Goal: Contribute content: Add original content to the website for others to see

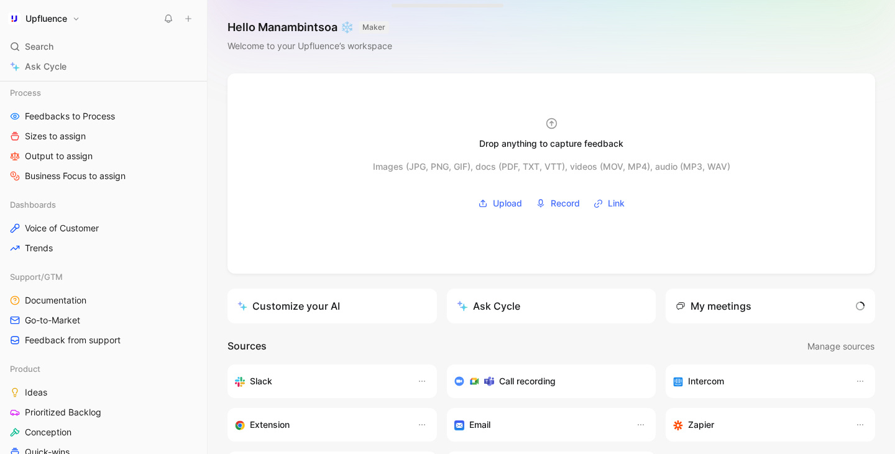
scroll to position [300, 0]
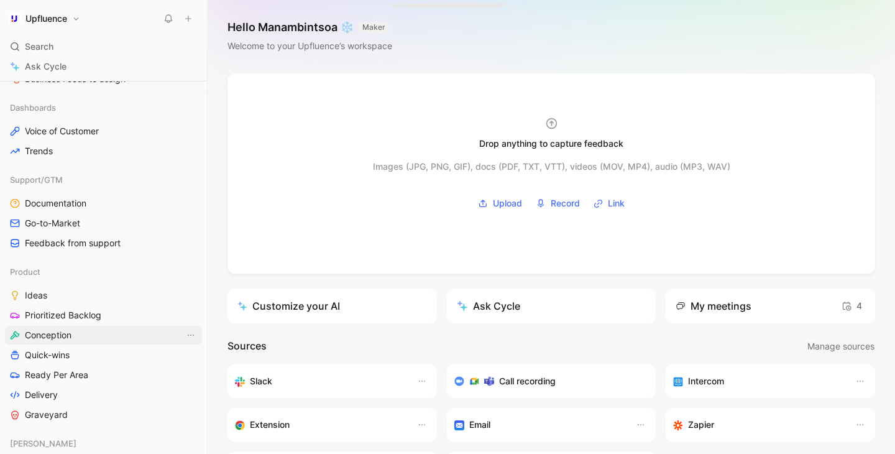
click at [76, 331] on link "Conception" at bounding box center [103, 335] width 197 height 19
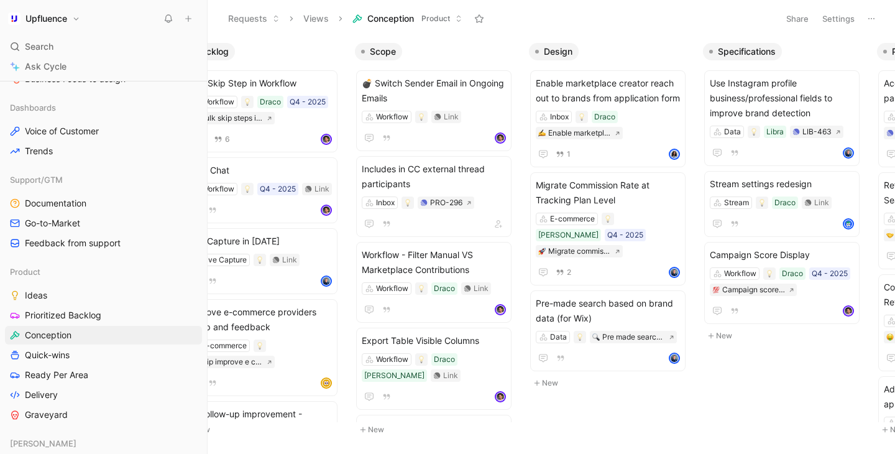
click at [379, 430] on button "New" at bounding box center [437, 429] width 164 height 15
click at [495, 48] on icon "button" at bounding box center [492, 51] width 7 height 7
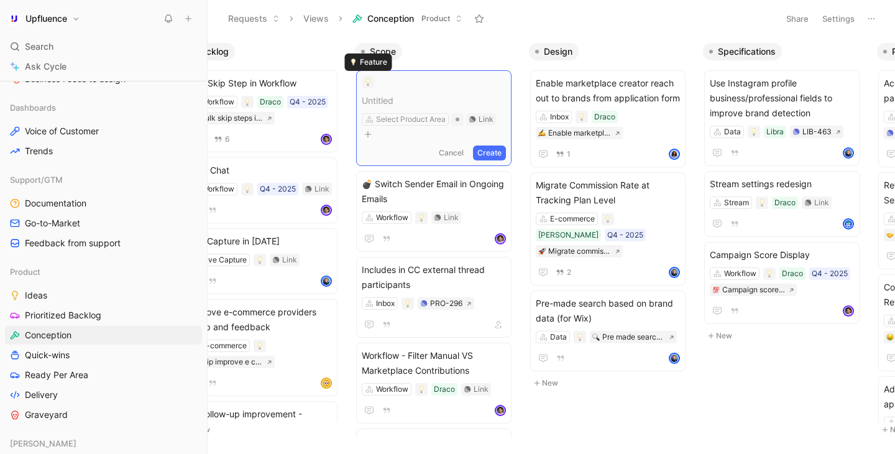
click at [366, 82] on div at bounding box center [367, 81] width 7 height 7
click at [374, 97] on span at bounding box center [434, 100] width 144 height 15
click at [81, 353] on link "Quick-wins" at bounding box center [103, 355] width 197 height 19
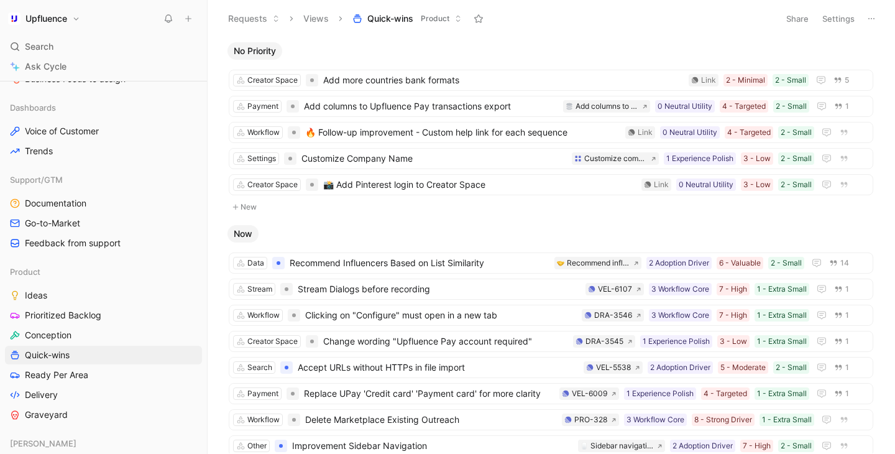
click at [292, 203] on button "New" at bounding box center [551, 207] width 647 height 15
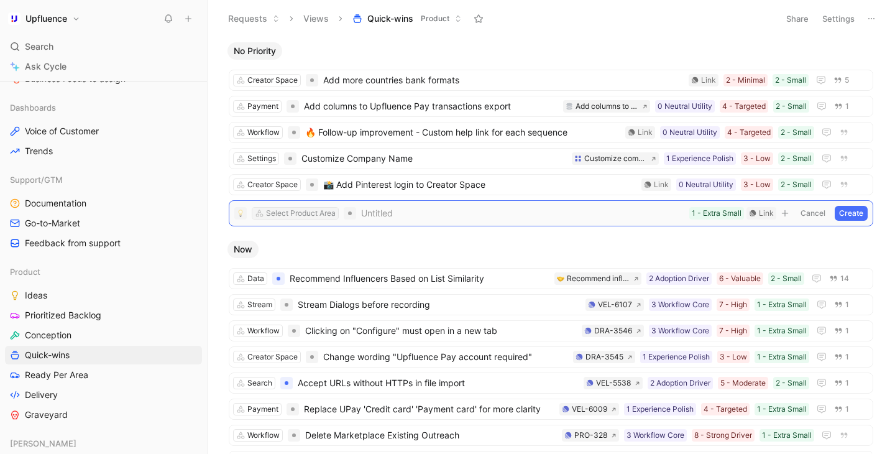
click at [318, 211] on div "Select Product Area" at bounding box center [301, 213] width 70 height 12
type input "settin"
click at [287, 259] on span "gs" at bounding box center [286, 259] width 10 height 11
click at [331, 217] on span at bounding box center [502, 213] width 364 height 15
click at [338, 215] on span "Add skeleton in Settings" at bounding box center [502, 213] width 364 height 15
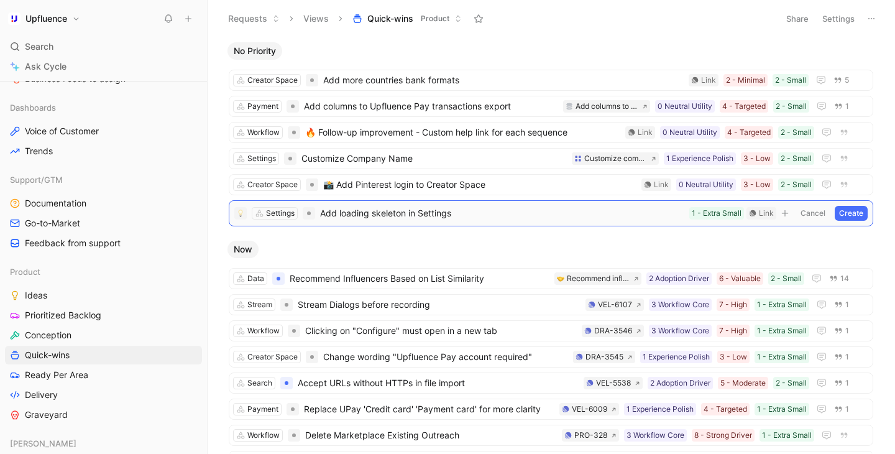
click at [343, 214] on span "Add loading skeleton in Settings" at bounding box center [502, 213] width 364 height 15
click at [377, 215] on span "Add Loading skeleton in Settings" at bounding box center [502, 213] width 364 height 15
click at [409, 215] on span "Add Loading Skeleton in Settings" at bounding box center [502, 213] width 364 height 15
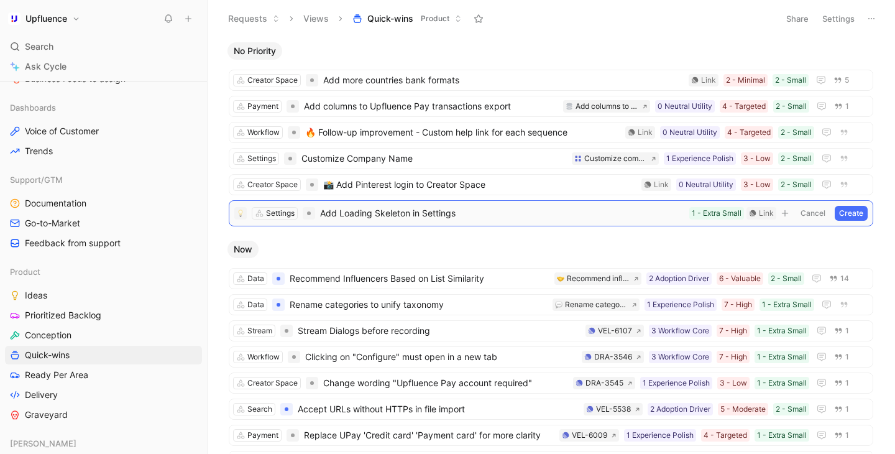
click at [863, 216] on button "Create" at bounding box center [851, 213] width 33 height 15
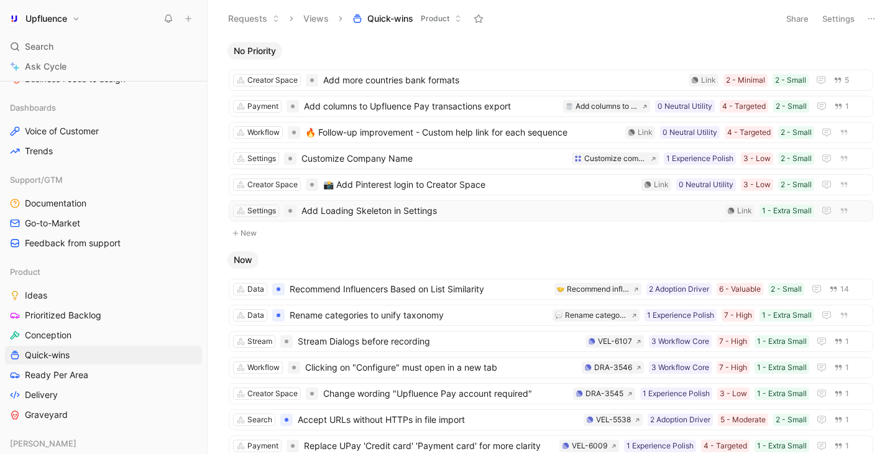
click at [497, 210] on span "Add Loading Skeleton in Settings" at bounding box center [511, 210] width 419 height 15
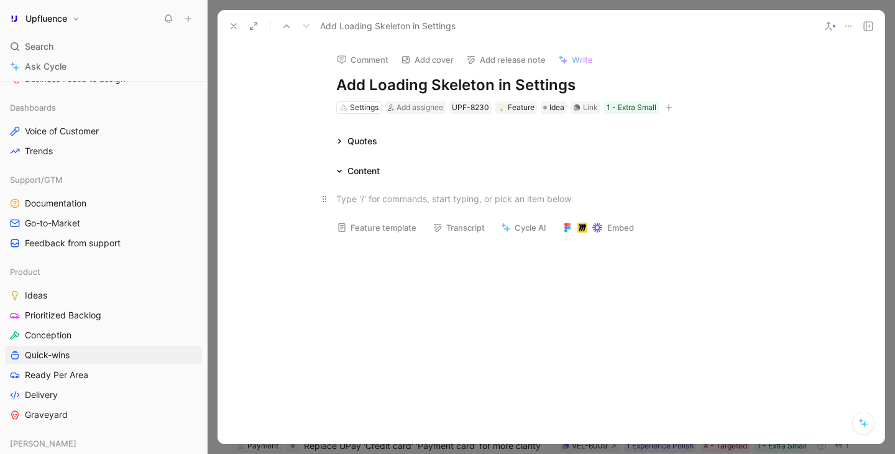
click at [370, 206] on p at bounding box center [552, 198] width 478 height 21
click at [557, 109] on span "Idea" at bounding box center [557, 107] width 15 height 12
click at [588, 138] on div "Quotes" at bounding box center [552, 141] width 478 height 15
click at [626, 110] on div "1 - Extra Small" at bounding box center [632, 107] width 50 height 12
click at [413, 87] on h1 "Add Loading Skeleton in Settings" at bounding box center [551, 85] width 430 height 20
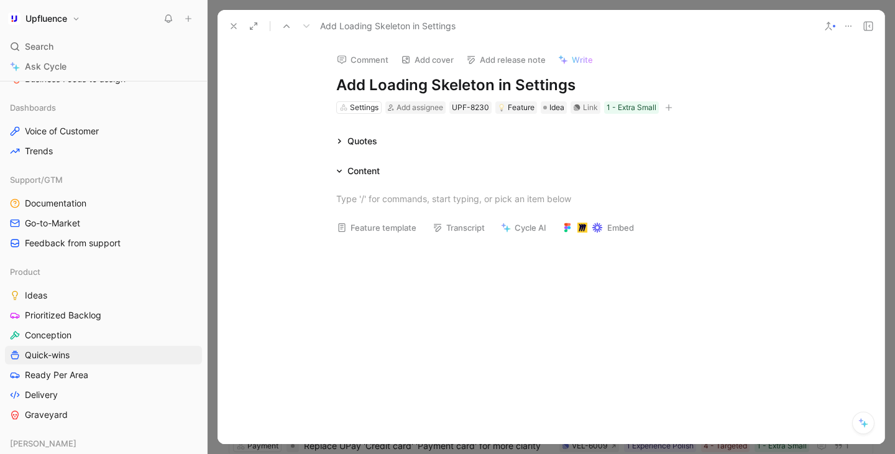
click at [413, 87] on h1 "Add Loading Skeleton in Settings" at bounding box center [551, 85] width 430 height 20
copy h1 "Add Loading Skeleton in Settings"
click at [409, 148] on div "Quotes" at bounding box center [552, 141] width 478 height 15
click at [397, 188] on p at bounding box center [552, 198] width 478 height 21
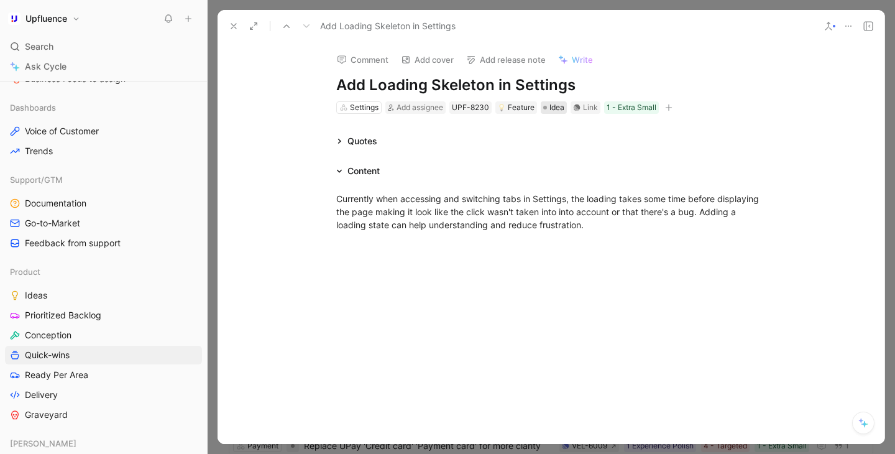
click at [553, 111] on span "Idea" at bounding box center [557, 107] width 15 height 12
click at [588, 111] on div "Link" at bounding box center [590, 107] width 15 height 12
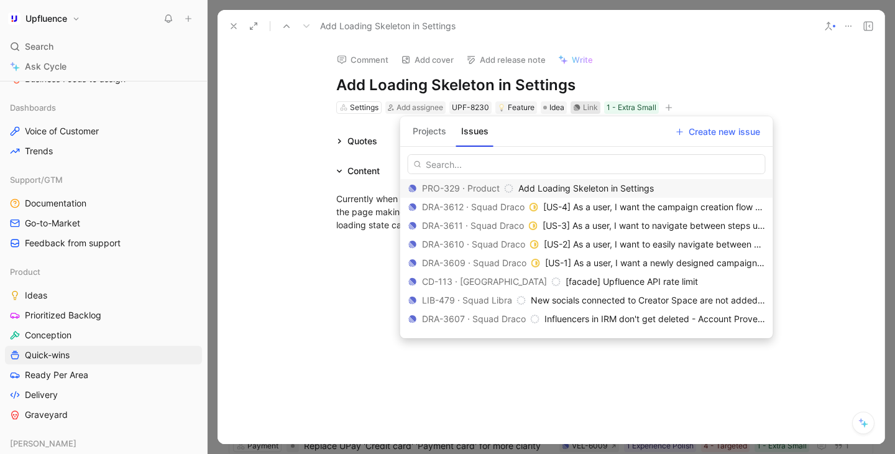
click at [570, 185] on span "Add Loading Skeleton in Settings" at bounding box center [587, 188] width 136 height 11
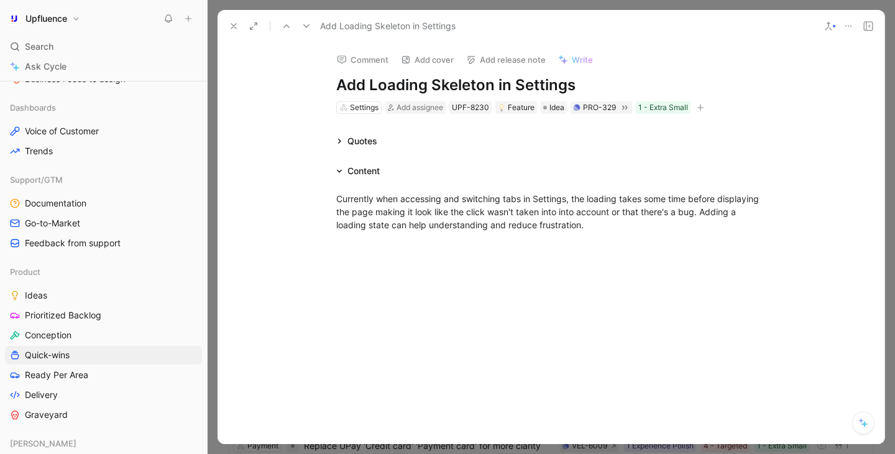
click at [698, 67] on div "Comment Add cover Add release note Write" at bounding box center [548, 56] width 435 height 25
click at [702, 111] on button "button" at bounding box center [701, 107] width 12 height 12
click at [470, 248] on div at bounding box center [551, 313] width 667 height 136
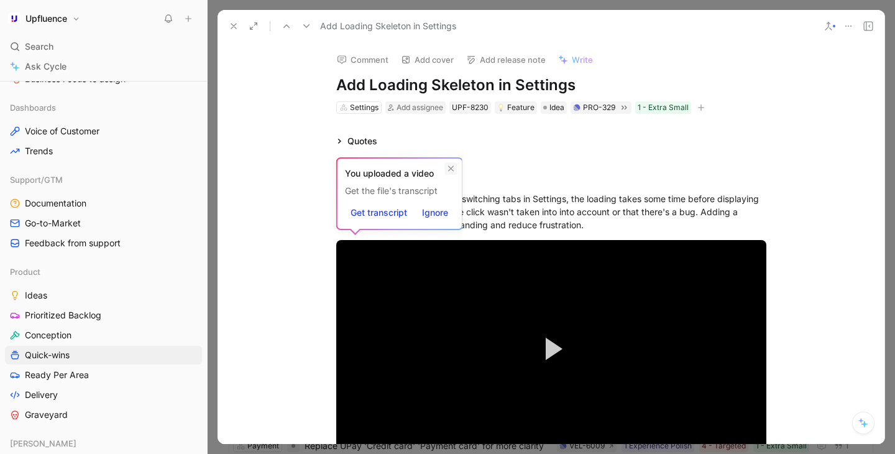
click at [454, 169] on icon at bounding box center [451, 168] width 7 height 7
